Goal: Task Accomplishment & Management: Manage account settings

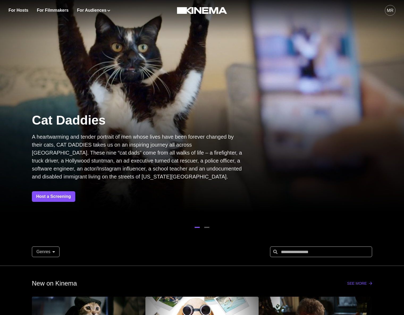
click at [188, 230] on div at bounding box center [201, 227] width 133 height 8
click at [210, 226] on div at bounding box center [201, 227] width 133 height 8
click at [205, 229] on button "button" at bounding box center [206, 227] width 5 height 8
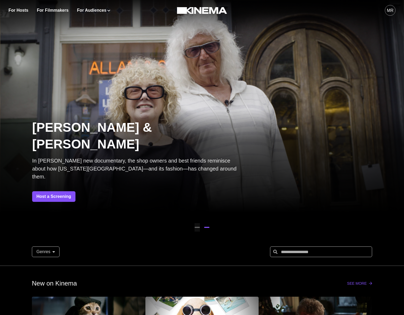
click at [195, 228] on button "button" at bounding box center [196, 227] width 5 height 8
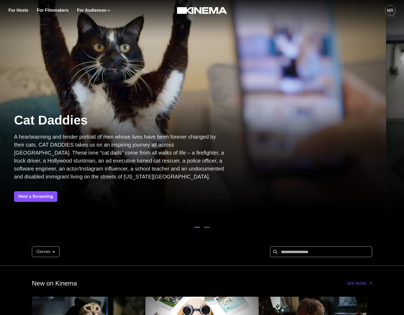
drag, startPoint x: 236, startPoint y: 106, endPoint x: -28, endPoint y: 94, distance: 264.7
click at [0, 94] on html "For Hosts For Filmmakers For Audiences Events Watch Now MR Cat Daddies A heartw…" at bounding box center [202, 157] width 404 height 315
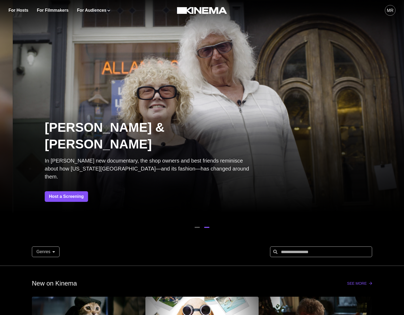
drag, startPoint x: 100, startPoint y: 101, endPoint x: 308, endPoint y: 101, distance: 207.6
click at [305, 101] on div at bounding box center [215, 106] width 404 height 227
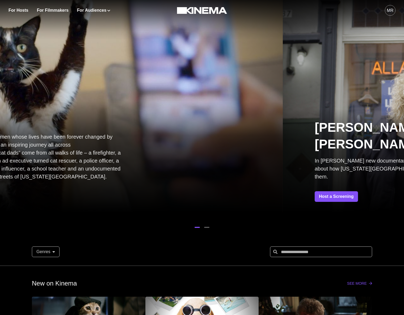
drag, startPoint x: 114, startPoint y: 96, endPoint x: 102, endPoint y: 96, distance: 11.7
click at [105, 96] on div at bounding box center [81, 106] width 404 height 227
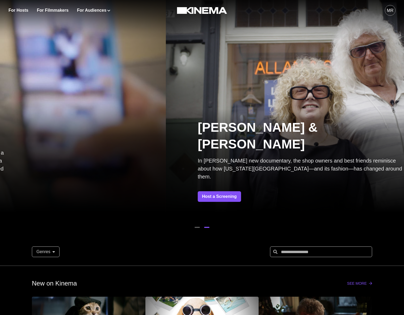
click at [308, 102] on div at bounding box center [368, 106] width 404 height 227
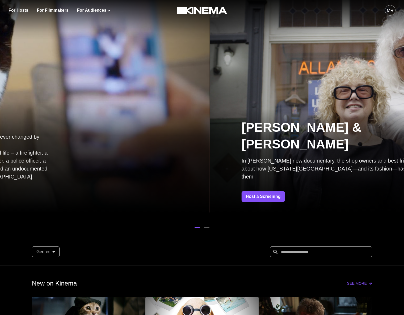
drag, startPoint x: 90, startPoint y: 101, endPoint x: 82, endPoint y: 101, distance: 7.7
click at [85, 101] on div "Cat Daddies A heartwarming and tender portrait of men whose lives have been for…" at bounding box center [8, 106] width 404 height 212
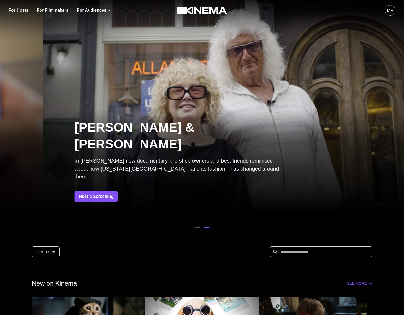
drag, startPoint x: 145, startPoint y: 108, endPoint x: 171, endPoint y: 109, distance: 25.2
click at [230, 109] on div at bounding box center [245, 106] width 404 height 227
drag, startPoint x: 171, startPoint y: 109, endPoint x: 128, endPoint y: 109, distance: 42.2
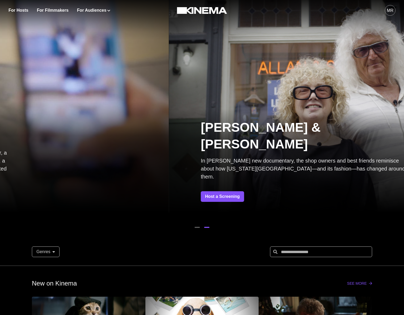
drag, startPoint x: 140, startPoint y: 111, endPoint x: 143, endPoint y: 113, distance: 4.1
click at [169, 113] on div at bounding box center [371, 106] width 404 height 227
drag, startPoint x: 143, startPoint y: 113, endPoint x: 150, endPoint y: 114, distance: 6.9
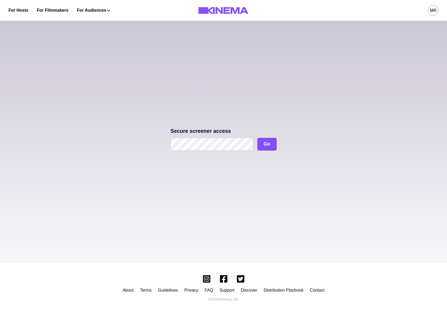
click at [229, 137] on form "Secure screener access Go" at bounding box center [224, 139] width 106 height 22
click at [264, 143] on button "Go" at bounding box center [267, 144] width 19 height 13
click at [269, 148] on button "Go" at bounding box center [267, 144] width 19 height 13
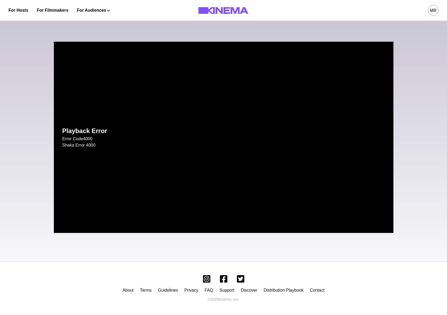
click at [37, 62] on div "Playback Error Error Code 4000 Shaka Error 4000 Skip Ad play_arrow 0:00 volume_…" at bounding box center [223, 139] width 447 height 245
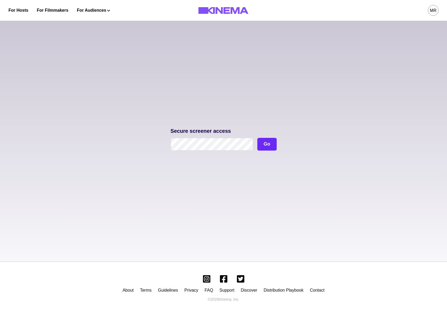
click at [271, 144] on button "Go" at bounding box center [267, 144] width 19 height 13
drag, startPoint x: 192, startPoint y: 125, endPoint x: 197, endPoint y: 136, distance: 11.9
click at [194, 128] on div "Secure screener access Go" at bounding box center [223, 139] width 447 height 245
click at [258, 143] on button "Go" at bounding box center [267, 144] width 19 height 13
click at [182, 133] on p "Secure screener access" at bounding box center [224, 130] width 106 height 5
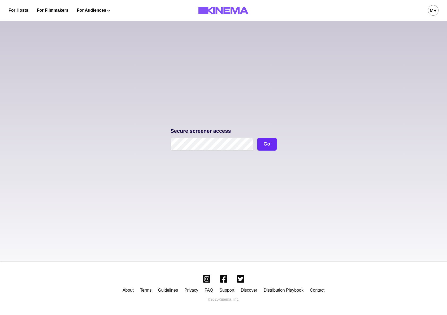
click at [274, 144] on button "Go" at bounding box center [267, 144] width 19 height 13
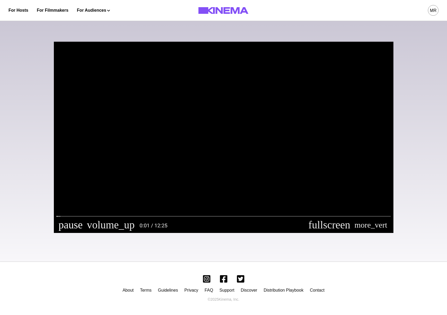
click at [62, 225] on button "pause" at bounding box center [71, 225] width 28 height 16
type input "********"
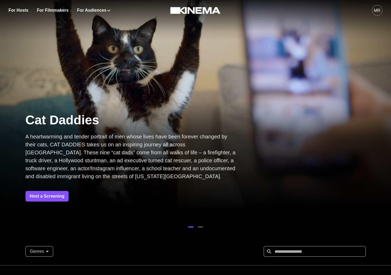
click at [379, 7] on div "MR" at bounding box center [376, 10] width 11 height 11
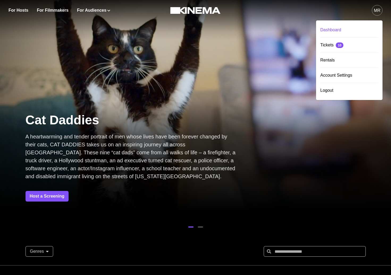
click at [342, 30] on div "Dashboard" at bounding box center [349, 30] width 58 height 15
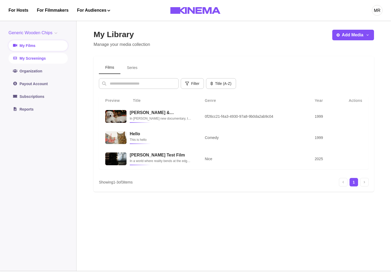
click at [42, 62] on link "My Screenings" at bounding box center [37, 58] width 59 height 11
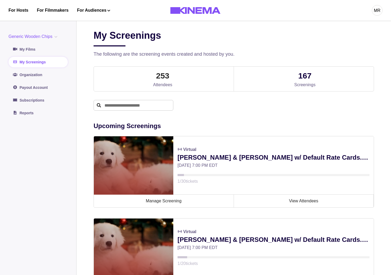
drag, startPoint x: 165, startPoint y: 204, endPoint x: 177, endPoint y: 127, distance: 77.4
click at [165, 204] on link "Manage Screening" at bounding box center [164, 201] width 140 height 13
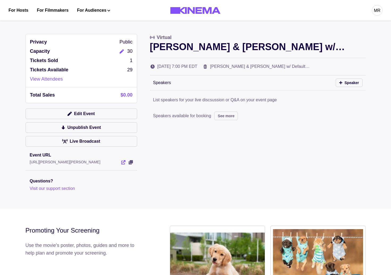
click at [123, 162] on icon "View Event" at bounding box center [123, 162] width 4 height 4
drag, startPoint x: 85, startPoint y: 106, endPoint x: 83, endPoint y: 113, distance: 7.1
click at [85, 107] on div "Privacy Public Capacity 30 Tickets Sold 1 Tickets Available 29 View Attendees T…" at bounding box center [80, 113] width 111 height 158
click at [83, 112] on button "Edit Event" at bounding box center [80, 114] width 111 height 11
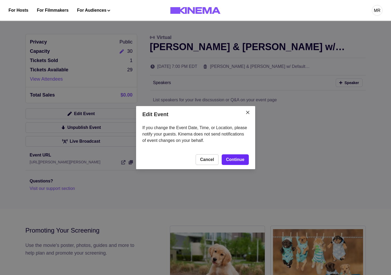
click at [224, 162] on link "Continue" at bounding box center [234, 160] width 27 height 11
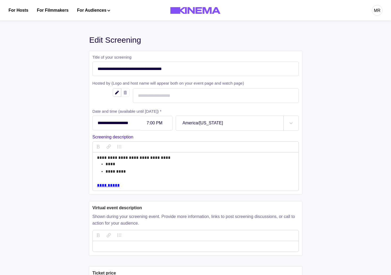
click at [119, 185] on link "**********" at bounding box center [108, 185] width 23 height 4
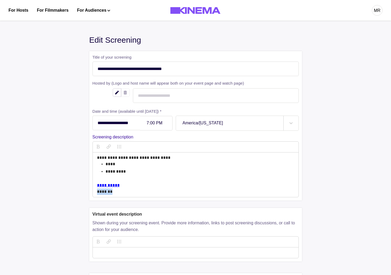
copy p "*******"
click at [107, 148] on icon "button" at bounding box center [108, 147] width 4 height 4
drag, startPoint x: 160, startPoint y: 181, endPoint x: 115, endPoint y: 187, distance: 44.8
click at [157, 178] on p "description" at bounding box center [195, 179] width 197 height 6
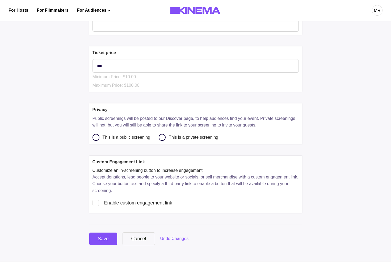
scroll to position [235, 0]
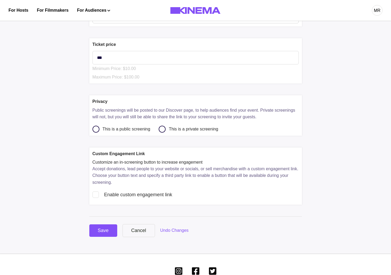
click at [105, 223] on div "**********" at bounding box center [195, 26] width 212 height 421
click at [102, 234] on div "Save" at bounding box center [103, 230] width 11 height 7
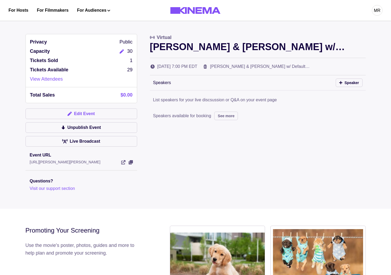
click at [57, 114] on button "Edit Event" at bounding box center [80, 114] width 111 height 11
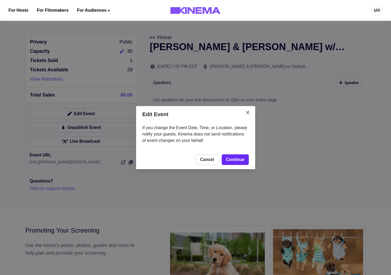
click at [229, 162] on link "Continue" at bounding box center [234, 160] width 27 height 11
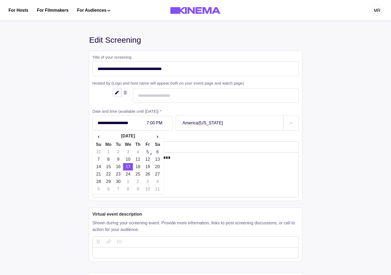
click at [118, 126] on input "**********" at bounding box center [116, 123] width 48 height 15
click at [150, 154] on td "5" at bounding box center [148, 151] width 10 height 7
type input "**********"
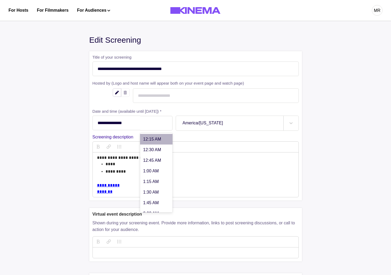
click at [151, 124] on div at bounding box center [156, 123] width 19 height 5
type input "*"
type input "***"
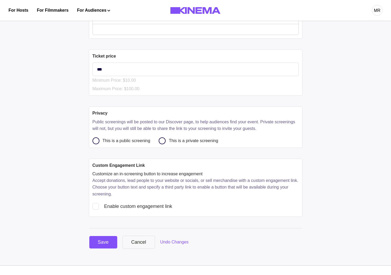
scroll to position [268, 0]
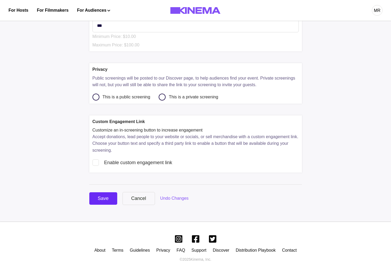
click at [107, 199] on div "Save" at bounding box center [103, 198] width 11 height 7
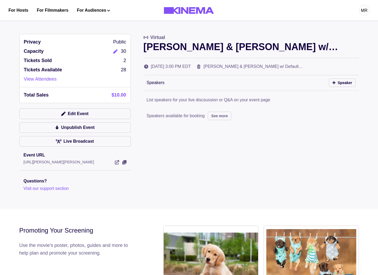
drag, startPoint x: 169, startPoint y: 139, endPoint x: 103, endPoint y: 91, distance: 81.4
click at [169, 137] on div "Privacy Public Capacity 30 Tickets Sold 2 Tickets Available 28 View Attendees T…" at bounding box center [189, 113] width 340 height 158
click at [67, 107] on div "Privacy Public Capacity 30 Tickets Sold 2 Tickets Available 28 View Attendees T…" at bounding box center [74, 113] width 111 height 158
click at [67, 114] on button "Edit Event" at bounding box center [74, 114] width 111 height 11
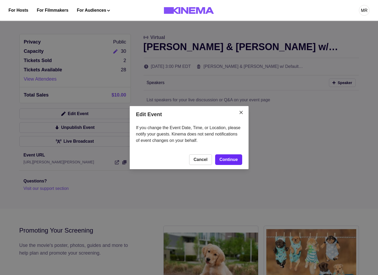
click at [230, 159] on link "Continue" at bounding box center [228, 160] width 27 height 11
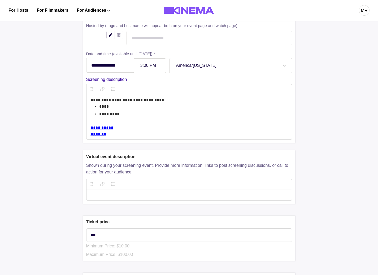
scroll to position [68, 0]
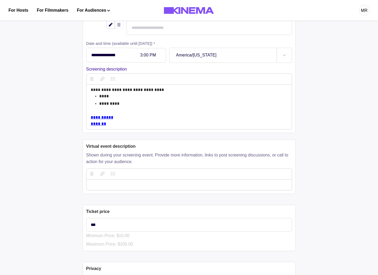
click at [123, 125] on p "*******" at bounding box center [189, 124] width 197 height 6
copy div "**********"
drag, startPoint x: 127, startPoint y: 181, endPoint x: 127, endPoint y: 183, distance: 2.7
click at [127, 181] on div at bounding box center [189, 185] width 205 height 11
click at [126, 183] on p "featureDescription" at bounding box center [189, 185] width 197 height 6
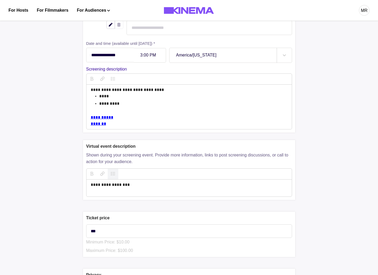
click at [111, 173] on icon "button" at bounding box center [113, 174] width 4 height 4
click at [121, 190] on p "**********" at bounding box center [193, 191] width 188 height 6
copy p "**********"
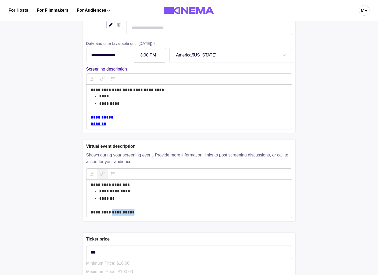
click at [106, 176] on button "button" at bounding box center [102, 174] width 11 height 11
drag, startPoint x: 186, startPoint y: 194, endPoint x: 176, endPoint y: 209, distance: 18.2
click at [186, 194] on p "**********" at bounding box center [193, 191] width 188 height 6
click at [176, 209] on p "featureDescription" at bounding box center [189, 206] width 197 height 6
click at [174, 212] on p "**********" at bounding box center [189, 212] width 197 height 6
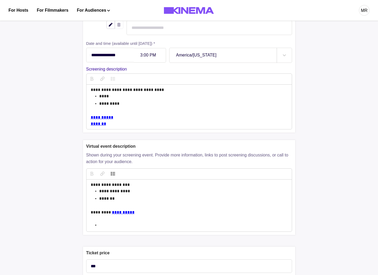
drag, startPoint x: 126, startPoint y: 188, endPoint x: 135, endPoint y: 186, distance: 9.1
click at [127, 188] on p "**********" at bounding box center [189, 185] width 197 height 6
click at [93, 175] on button "button" at bounding box center [92, 174] width 11 height 11
drag, startPoint x: 153, startPoint y: 231, endPoint x: 150, endPoint y: 228, distance: 4.6
click at [153, 231] on div "**********" at bounding box center [189, 206] width 205 height 52
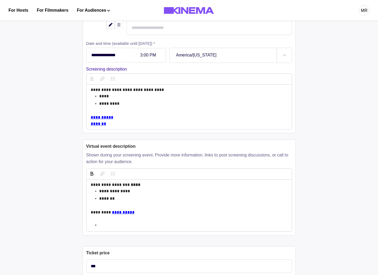
click at [114, 229] on div "**********" at bounding box center [189, 206] width 205 height 52
click at [116, 226] on p "featureDescription" at bounding box center [193, 225] width 188 height 6
copy p "******"
click at [103, 173] on icon "button" at bounding box center [102, 174] width 4 height 4
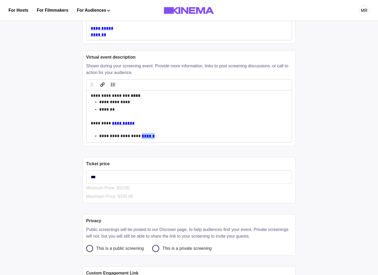
scroll to position [310, 0]
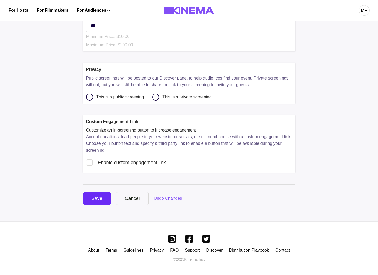
click at [91, 194] on button "Save" at bounding box center [97, 198] width 28 height 12
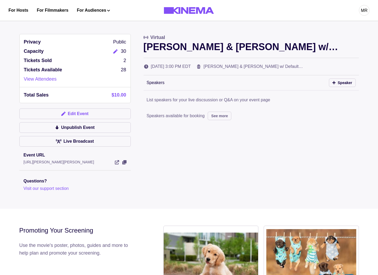
click at [88, 113] on button "Edit Event" at bounding box center [74, 114] width 111 height 11
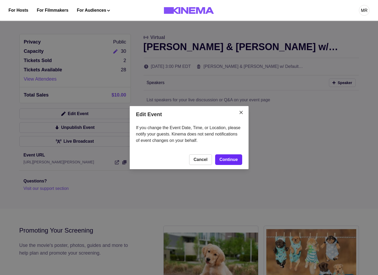
click at [239, 163] on link "Continue" at bounding box center [228, 160] width 27 height 11
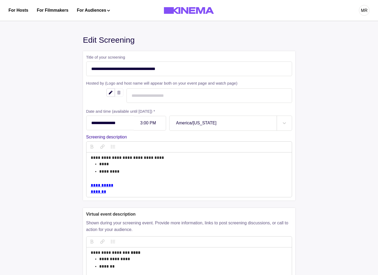
click at [198, 166] on p "****" at bounding box center [193, 164] width 188 height 6
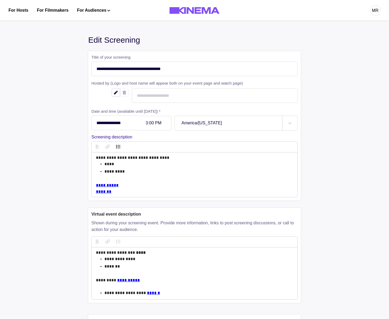
click at [136, 170] on p "*********" at bounding box center [198, 172] width 188 height 6
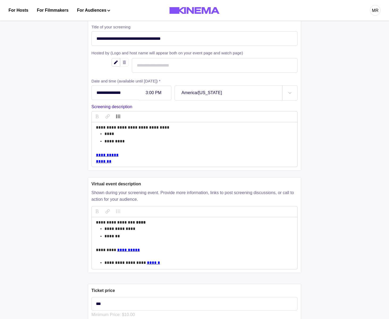
scroll to position [113, 0]
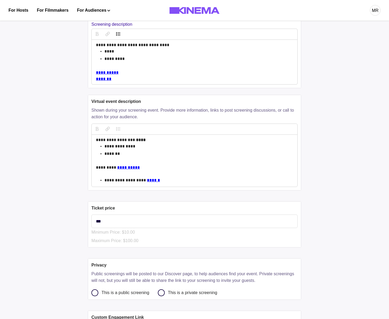
click at [168, 183] on p "**********" at bounding box center [198, 180] width 188 height 6
copy p "**********"
click at [139, 63] on div "**********" at bounding box center [194, 62] width 197 height 40
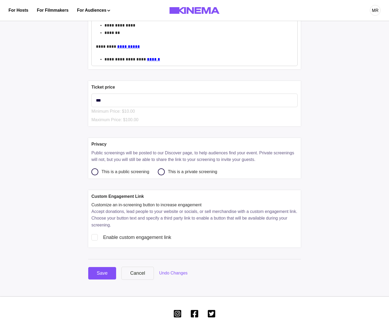
scroll to position [273, 0]
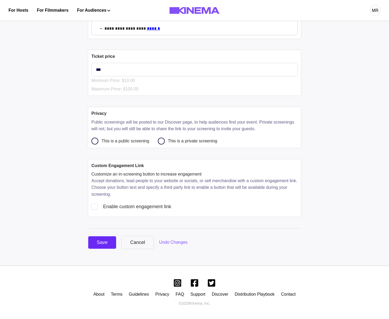
drag, startPoint x: 103, startPoint y: 252, endPoint x: 102, endPoint y: 246, distance: 6.4
click at [103, 251] on div "**********" at bounding box center [194, 5] width 382 height 521
drag, startPoint x: 102, startPoint y: 246, endPoint x: 108, endPoint y: 246, distance: 5.6
click at [102, 246] on div "Save" at bounding box center [102, 242] width 11 height 7
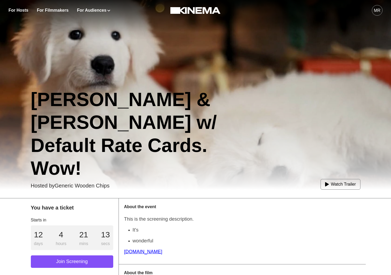
scroll to position [58, 0]
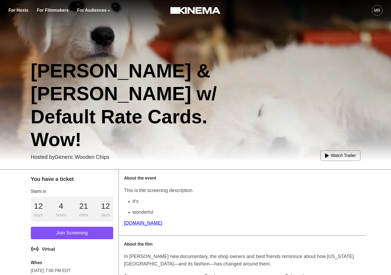
drag, startPoint x: 135, startPoint y: 221, endPoint x: 135, endPoint y: 227, distance: 6.4
click at [135, 221] on p "[DOMAIN_NAME]" at bounding box center [242, 224] width 236 height 8
click at [135, 223] on p "[DOMAIN_NAME]" at bounding box center [242, 224] width 236 height 8
click at [134, 223] on p "[DOMAIN_NAME]" at bounding box center [242, 224] width 236 height 8
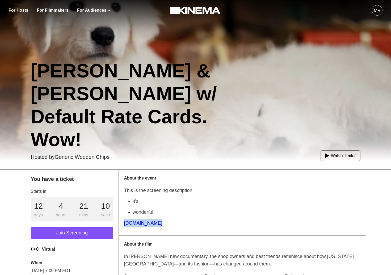
click at [134, 223] on p "[DOMAIN_NAME]" at bounding box center [242, 224] width 236 height 8
click at [192, 222] on p "[DOMAIN_NAME]" at bounding box center [242, 224] width 236 height 8
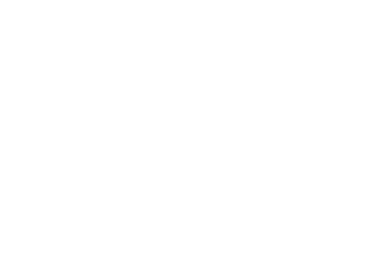
scroll to position [58, 0]
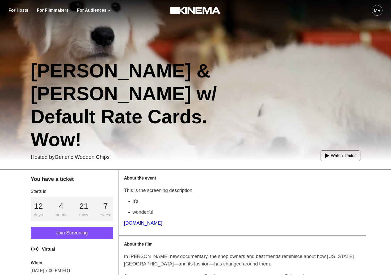
click at [138, 224] on p "[DOMAIN_NAME]" at bounding box center [242, 224] width 236 height 8
click at [139, 224] on p "[DOMAIN_NAME]" at bounding box center [242, 224] width 236 height 8
click at [211, 183] on div "About the event This is the screening description. It's wonderful [DOMAIN_NAME]" at bounding box center [242, 203] width 247 height 66
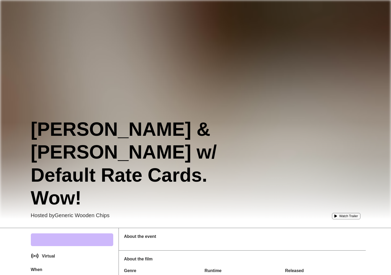
scroll to position [58, 0]
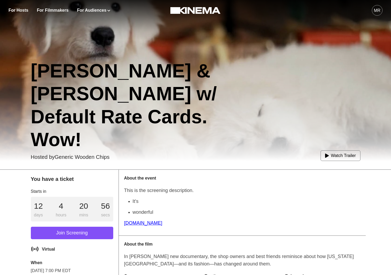
click at [144, 223] on link "[DOMAIN_NAME]" at bounding box center [143, 223] width 38 height 5
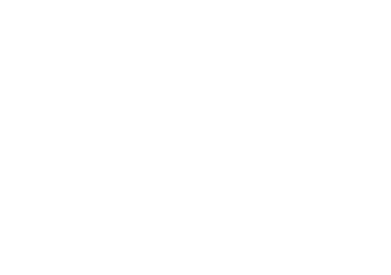
scroll to position [58, 0]
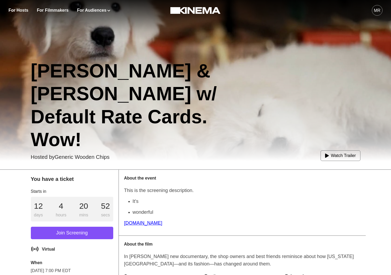
click at [140, 225] on link "[DOMAIN_NAME]" at bounding box center [143, 223] width 38 height 5
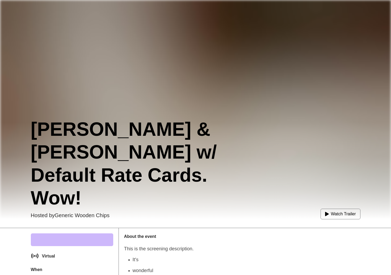
scroll to position [58, 0]
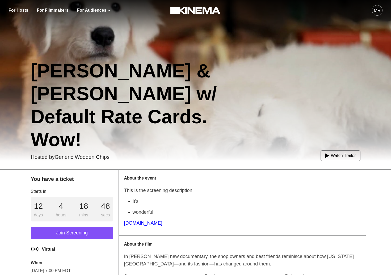
click at [143, 135] on h1 "[PERSON_NAME] & [PERSON_NAME] w/ Default Rate Cards. Wow!" at bounding box center [141, 105] width 221 height 92
drag, startPoint x: 144, startPoint y: 222, endPoint x: 153, endPoint y: 223, distance: 9.0
click at [144, 222] on link "[DOMAIN_NAME]" at bounding box center [143, 223] width 38 height 5
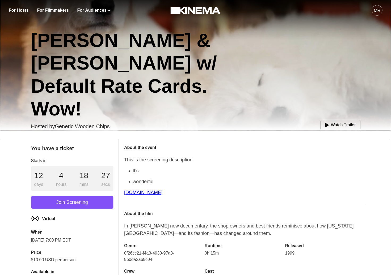
scroll to position [88, 0]
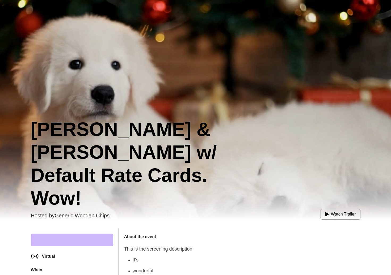
scroll to position [88, 0]
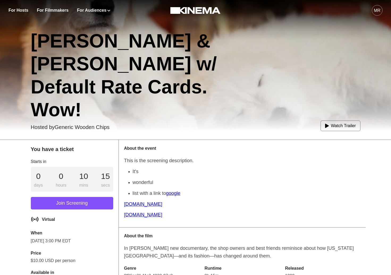
click at [173, 193] on link "google" at bounding box center [173, 193] width 14 height 5
click at [176, 192] on link "google" at bounding box center [173, 193] width 14 height 5
click at [132, 205] on link "[DOMAIN_NAME]" at bounding box center [143, 203] width 38 height 5
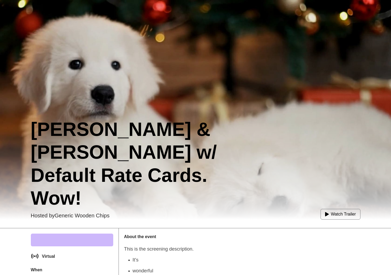
scroll to position [88, 0]
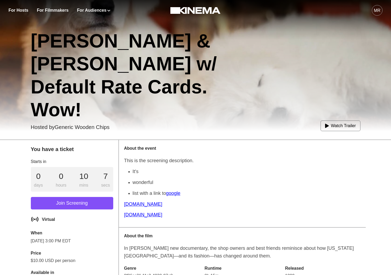
drag, startPoint x: 130, startPoint y: 210, endPoint x: 130, endPoint y: 215, distance: 4.5
click at [130, 210] on p "This is the screening description. It's wonderful list with a link to google [D…" at bounding box center [242, 189] width 236 height 65
click at [130, 215] on link "[DOMAIN_NAME]" at bounding box center [143, 214] width 38 height 5
click at [134, 199] on p "This is the screening description. It's wonderful list with a link to google [D…" at bounding box center [242, 189] width 236 height 65
click at [135, 207] on link "[DOMAIN_NAME]" at bounding box center [143, 203] width 38 height 5
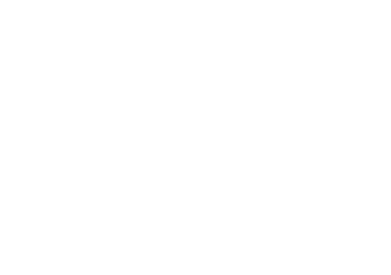
scroll to position [88, 0]
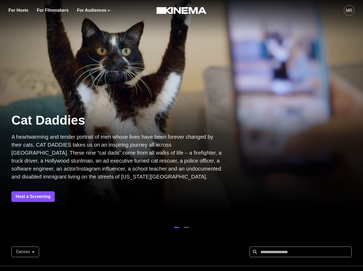
click at [350, 12] on div "MR" at bounding box center [349, 10] width 7 height 6
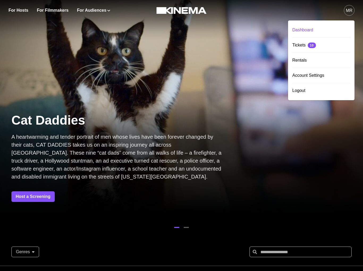
click at [330, 25] on div "Dashboard" at bounding box center [321, 30] width 58 height 15
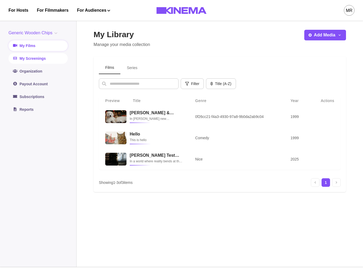
click at [39, 58] on link "My Screenings" at bounding box center [37, 58] width 59 height 11
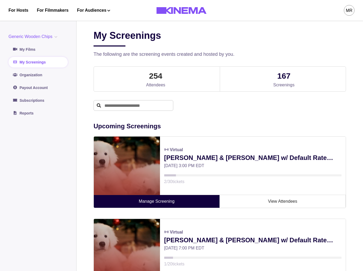
click at [165, 203] on link "Manage Screening" at bounding box center [157, 201] width 126 height 13
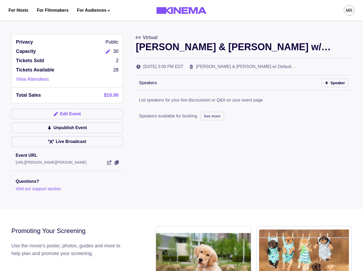
click at [59, 118] on button "Edit Event" at bounding box center [66, 114] width 111 height 11
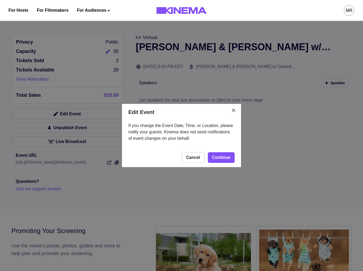
click at [237, 161] on footer "Cancel Continue" at bounding box center [181, 157] width 119 height 19
click at [235, 161] on footer "Cancel Continue" at bounding box center [181, 157] width 119 height 19
click at [230, 160] on link "Continue" at bounding box center [221, 157] width 27 height 11
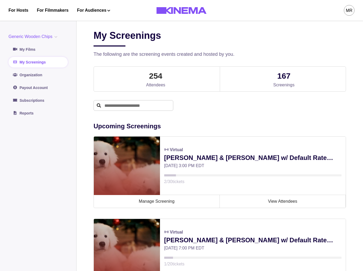
drag, startPoint x: 118, startPoint y: 104, endPoint x: 162, endPoint y: 100, distance: 44.2
click at [118, 104] on input "text" at bounding box center [133, 105] width 80 height 11
